Goal: Task Accomplishment & Management: Complete application form

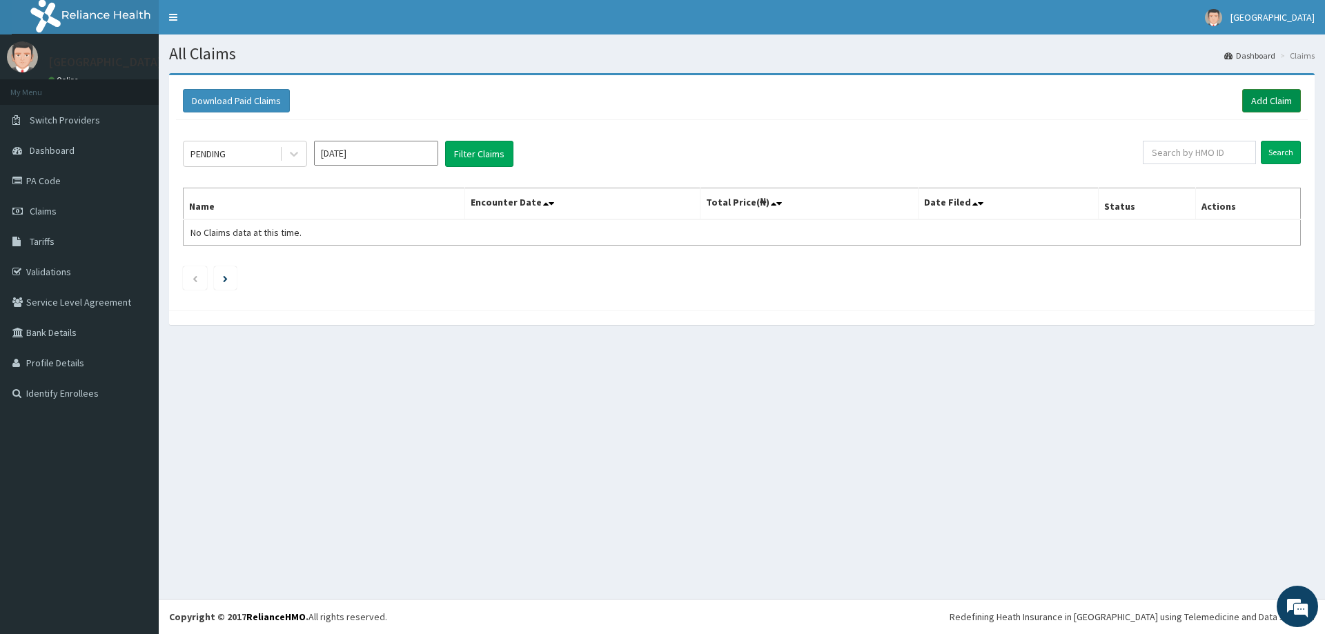
click at [1264, 101] on link "Add Claim" at bounding box center [1272, 100] width 59 height 23
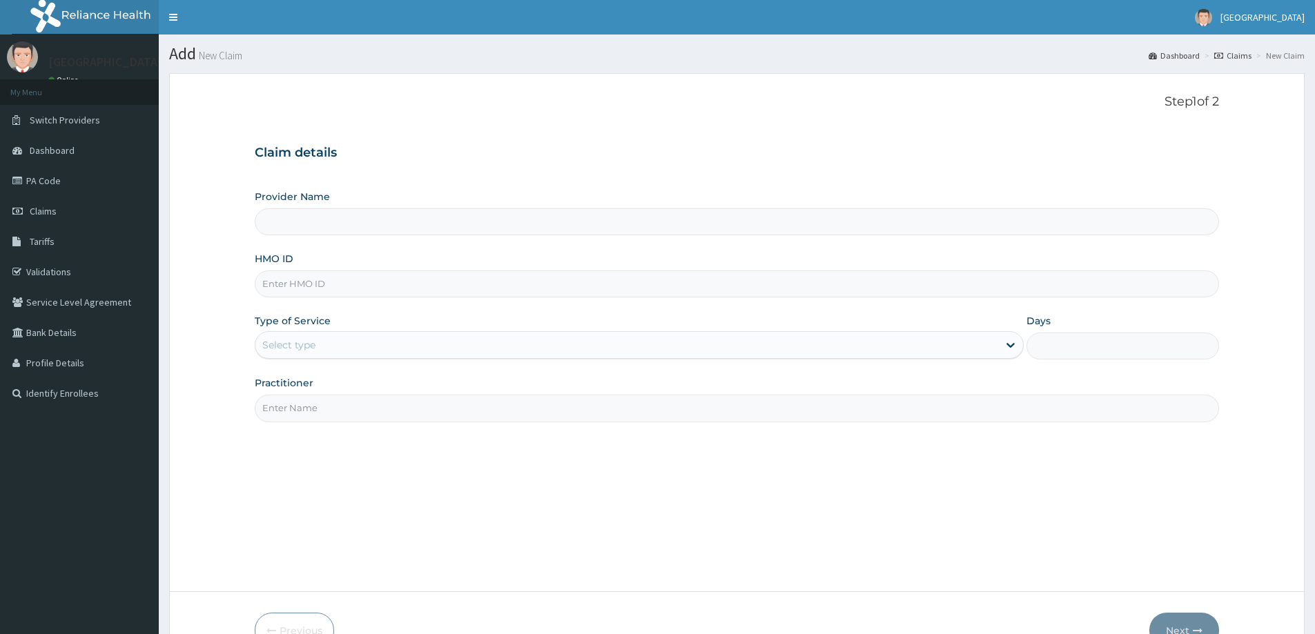
type input "[GEOGRAPHIC_DATA]"
